Goal: Find specific page/section: Find specific page/section

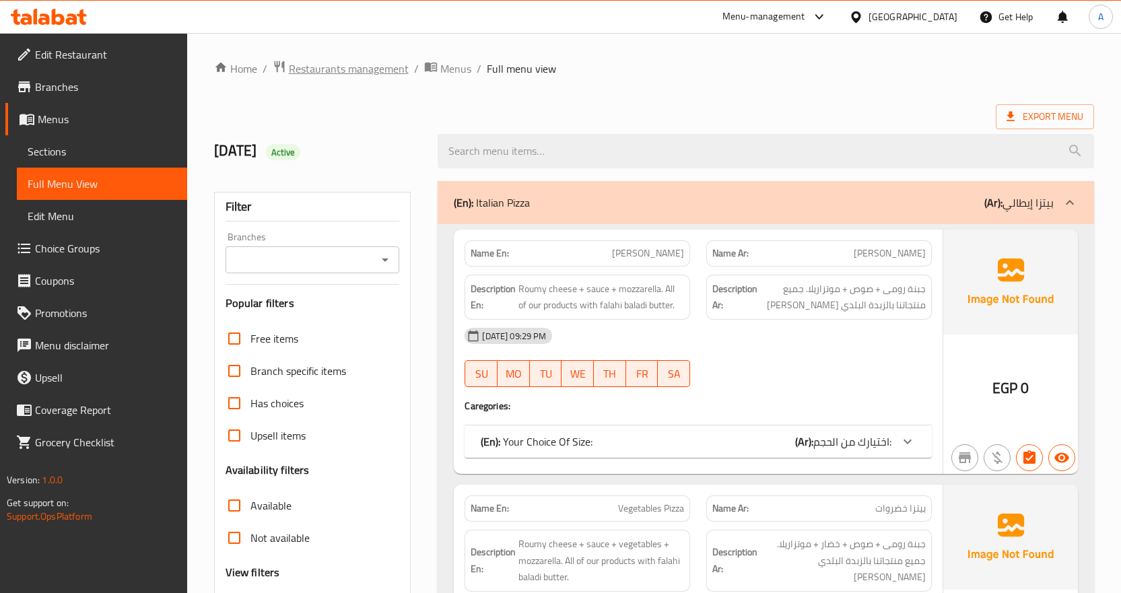
click at [336, 70] on span "Restaurants management" at bounding box center [349, 69] width 120 height 16
